Goal: Information Seeking & Learning: Find specific fact

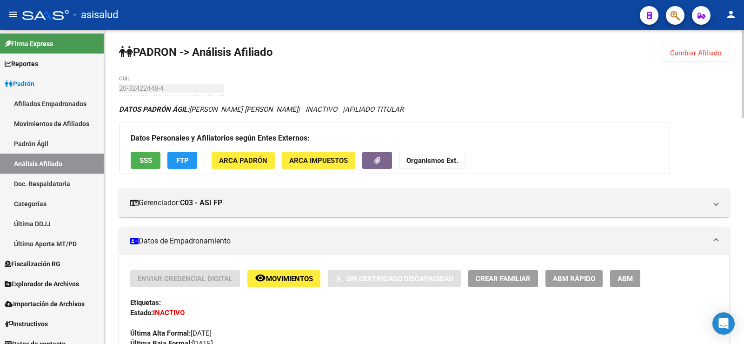
click at [683, 49] on span "Cambiar Afiliado" at bounding box center [696, 53] width 52 height 8
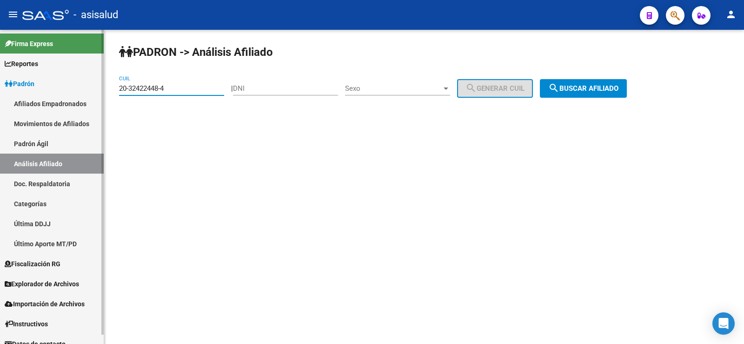
drag, startPoint x: 155, startPoint y: 87, endPoint x: 102, endPoint y: 84, distance: 53.6
click at [102, 84] on mat-sidenav-container "Firma Express Reportes Ingresos Devengados Análisis Histórico Detalles Transfer…" at bounding box center [372, 187] width 744 height 314
paste input "42311196-9"
type input "20-42311196-9"
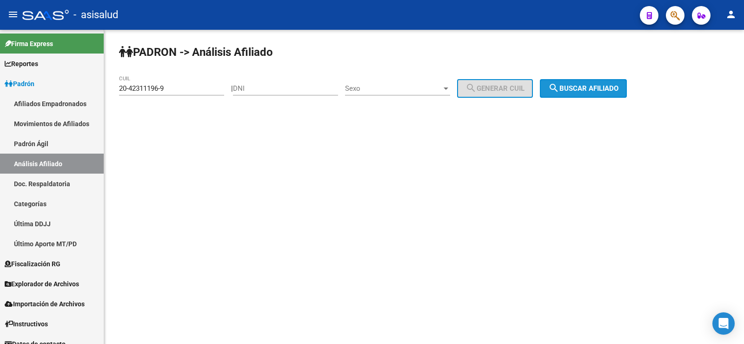
click at [603, 90] on span "search Buscar afiliado" at bounding box center [584, 88] width 70 height 8
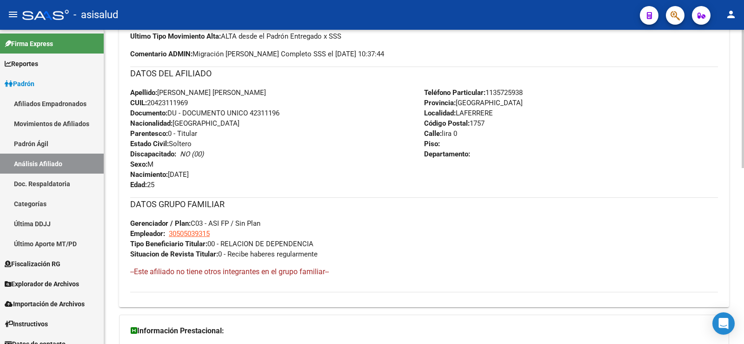
scroll to position [399, 0]
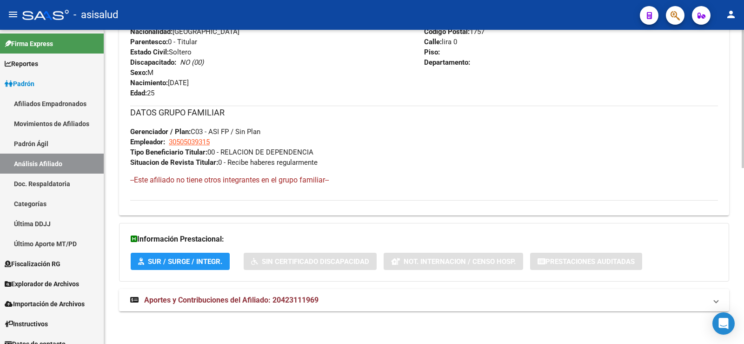
click at [287, 304] on strong "Aportes y Contribuciones del Afiliado: 20423111969" at bounding box center [224, 300] width 188 height 10
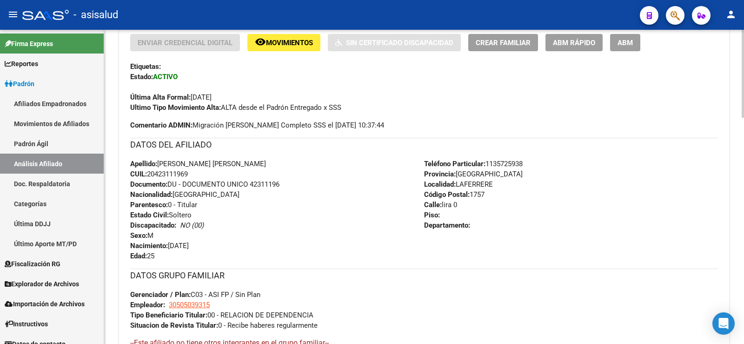
scroll to position [34, 0]
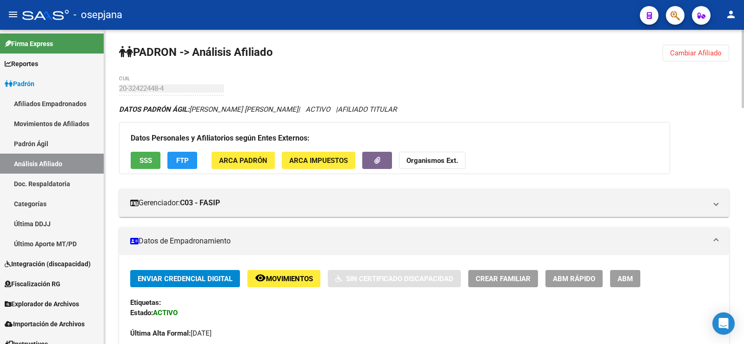
click at [683, 54] on span "Cambiar Afiliado" at bounding box center [696, 53] width 52 height 8
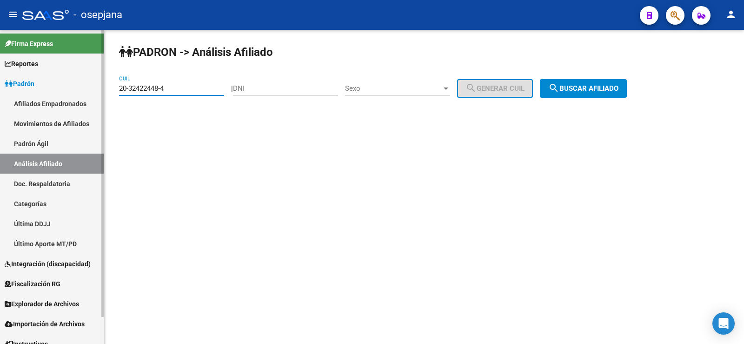
drag, startPoint x: 181, startPoint y: 91, endPoint x: 87, endPoint y: 89, distance: 93.5
click at [87, 89] on mat-sidenav-container "Firma Express Reportes Ingresos Devengados Análisis Histórico Detalles Transfer…" at bounding box center [372, 187] width 744 height 314
paste input "6609882-9"
type input "20-36609882-9"
click at [591, 83] on button "search Buscar afiliado" at bounding box center [583, 88] width 87 height 19
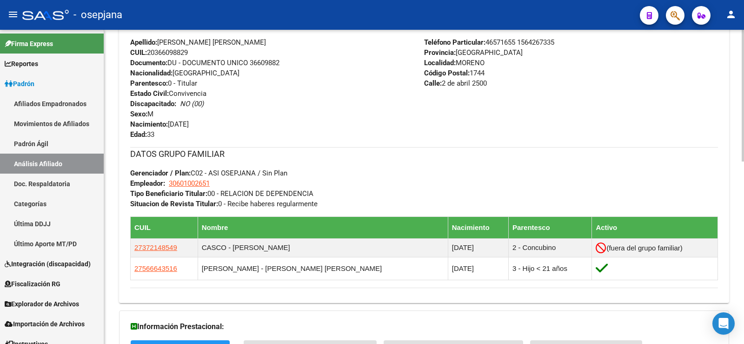
scroll to position [435, 0]
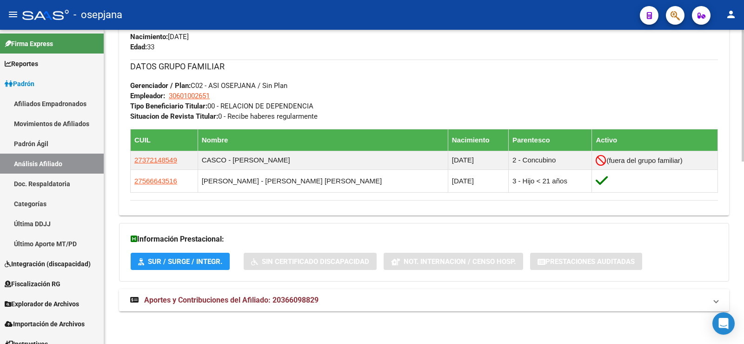
click at [286, 305] on strong "Aportes y Contribuciones del Afiliado: 20366098829" at bounding box center [224, 300] width 188 height 10
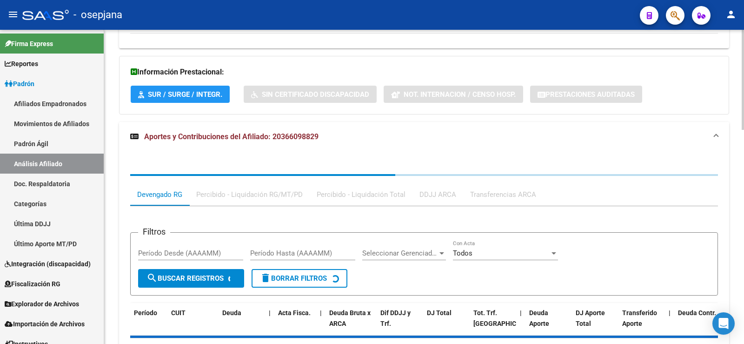
scroll to position [674, 0]
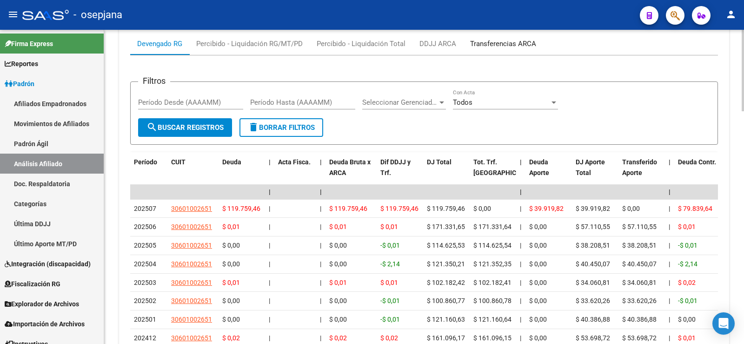
click at [503, 49] on div "Transferencias ARCA" at bounding box center [503, 44] width 66 height 10
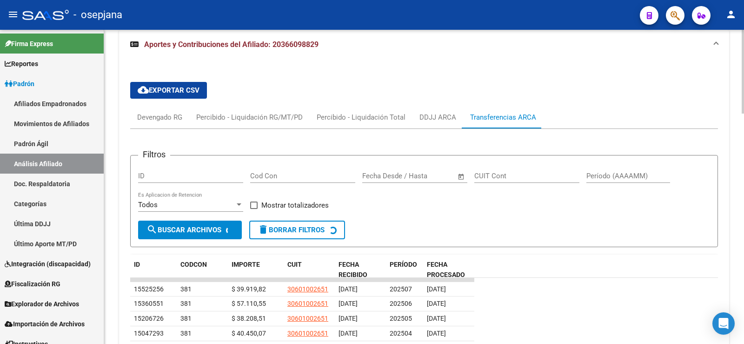
scroll to position [767, 0]
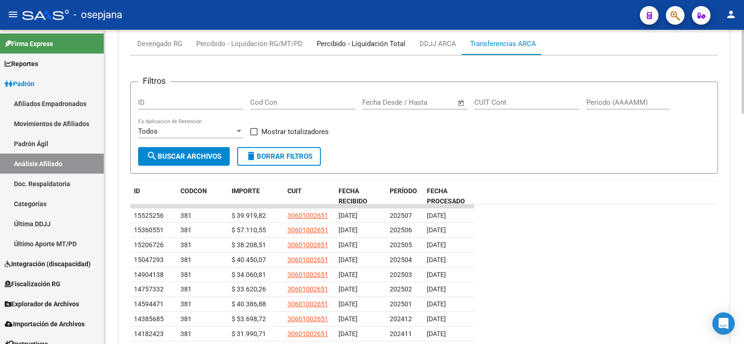
click at [348, 45] on div "Percibido - Liquidación Total" at bounding box center [361, 44] width 89 height 10
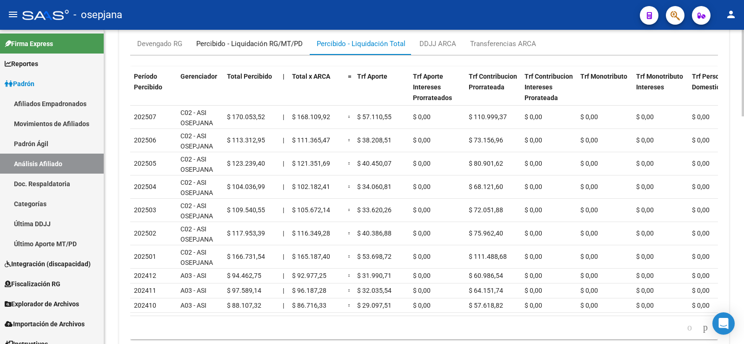
click at [273, 41] on div "Percibido - Liquidación RG/MT/PD" at bounding box center [249, 44] width 107 height 10
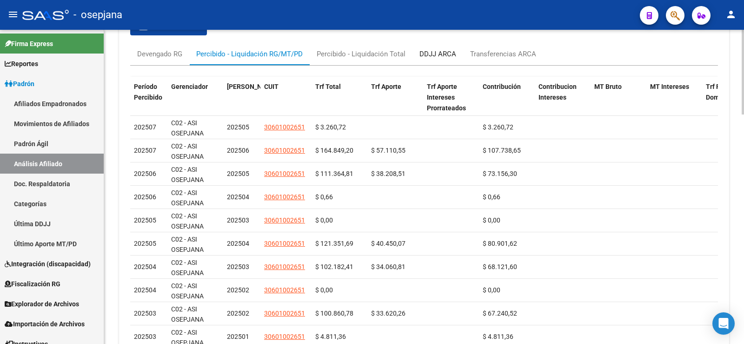
click at [442, 49] on div "DDJJ ARCA" at bounding box center [438, 54] width 37 height 10
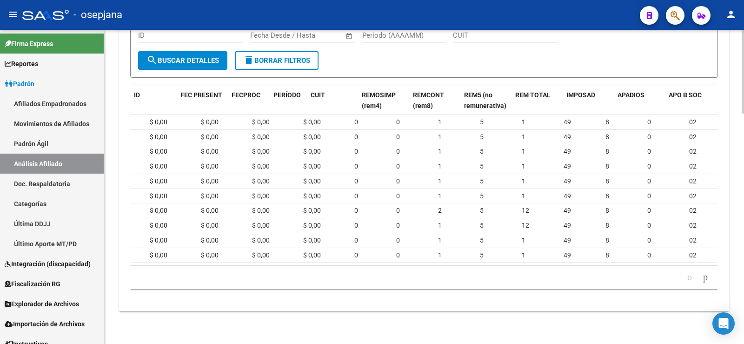
scroll to position [0, 0]
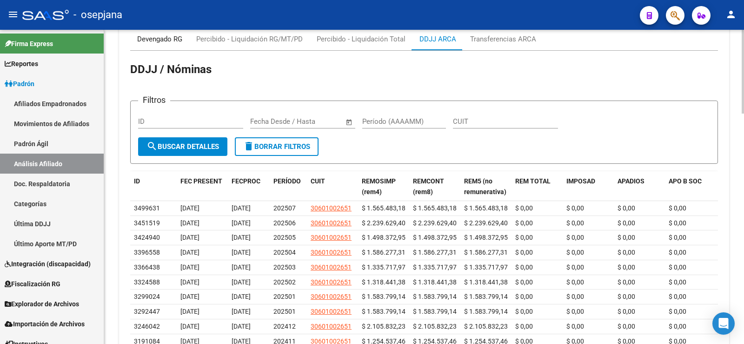
click at [168, 44] on div "Devengado RG" at bounding box center [159, 39] width 45 height 10
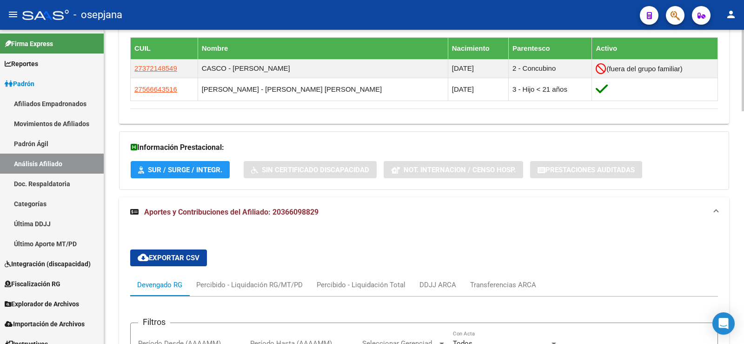
scroll to position [400, 0]
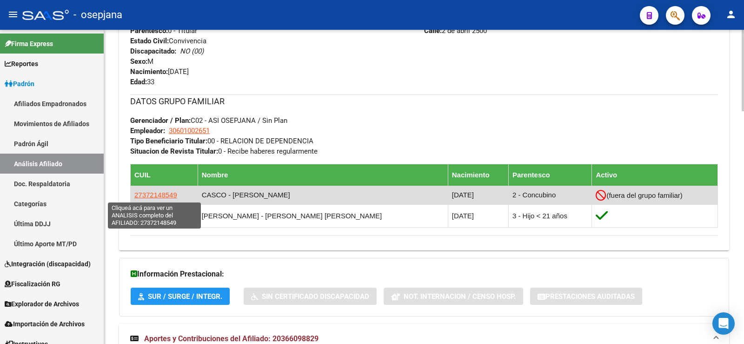
click at [156, 196] on span "27372148549" at bounding box center [155, 195] width 43 height 8
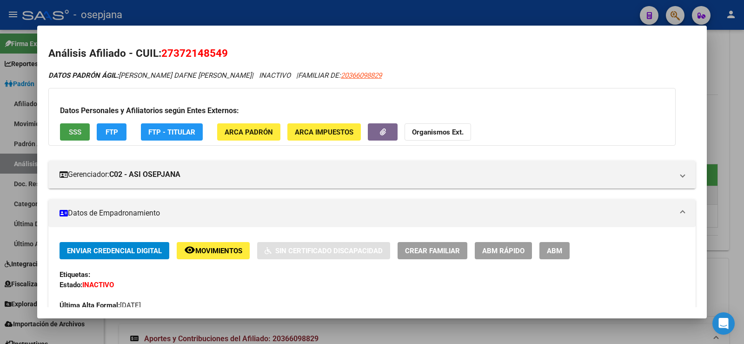
click at [86, 132] on button "SSS" at bounding box center [75, 131] width 30 height 17
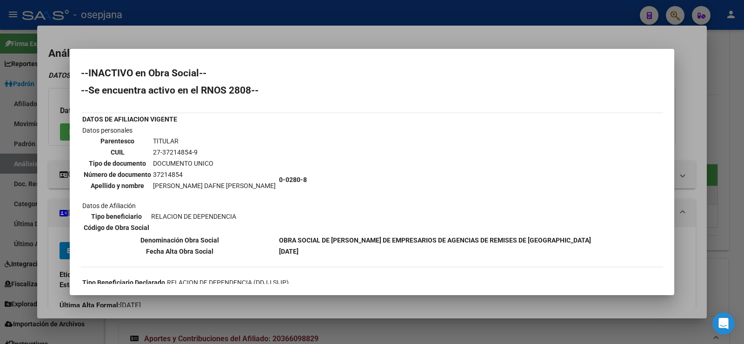
click at [173, 154] on td "27-37214854-9" at bounding box center [215, 152] width 124 height 10
copy td "37214854"
drag, startPoint x: 153, startPoint y: 149, endPoint x: 206, endPoint y: 150, distance: 53.1
click at [206, 150] on td "27-37214854-9" at bounding box center [215, 152] width 124 height 10
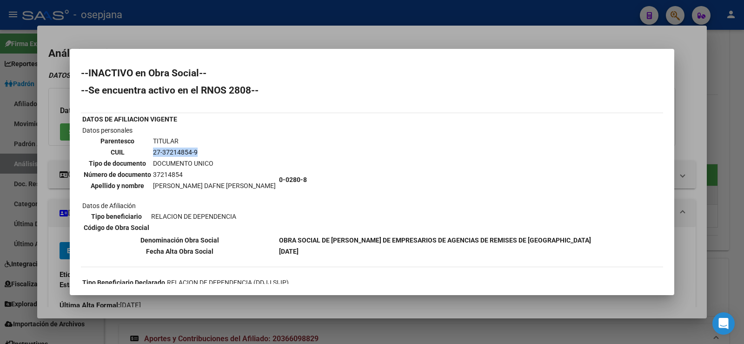
copy td "27-37214854-9"
click at [255, 45] on div at bounding box center [372, 172] width 744 height 344
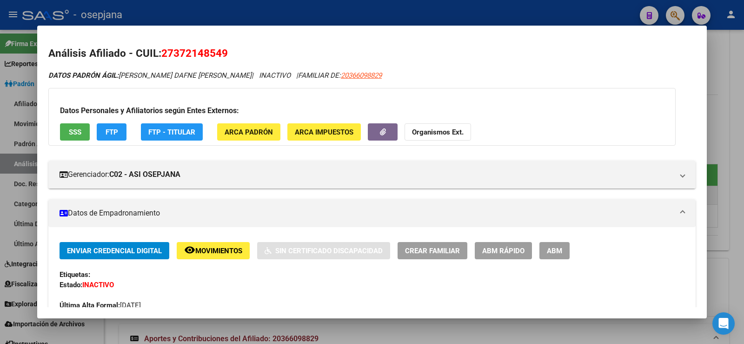
click at [256, 13] on div at bounding box center [372, 172] width 744 height 344
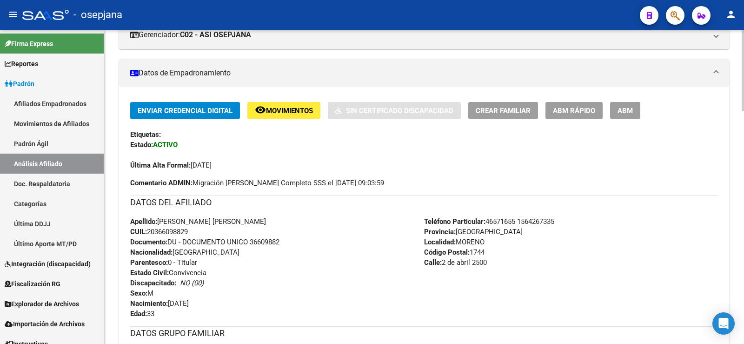
scroll to position [167, 0]
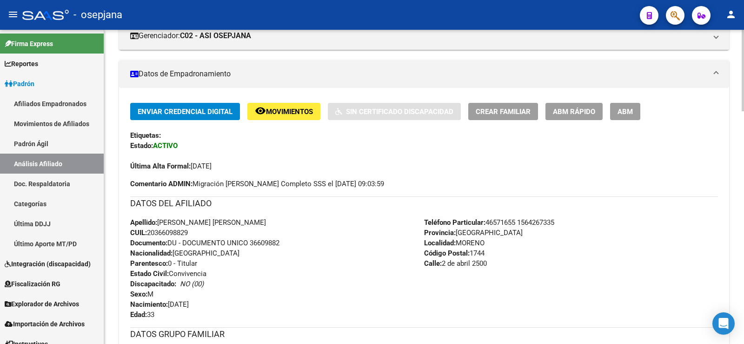
click at [174, 232] on span "CUIL: 20366098829" at bounding box center [159, 232] width 58 height 8
copy span "20366098829"
